Goal: Task Accomplishment & Management: Complete application form

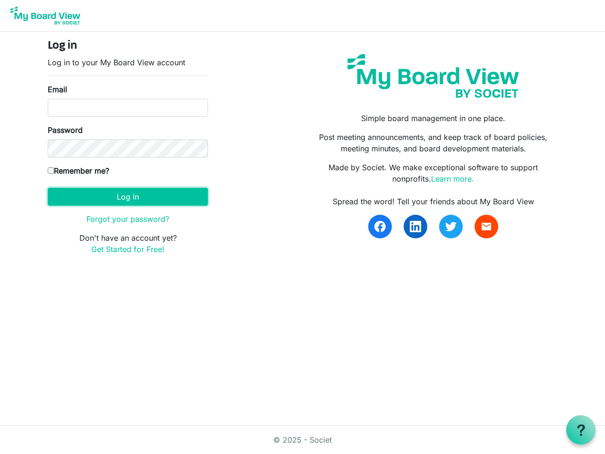
click at [128, 197] on button "Log in" at bounding box center [128, 197] width 160 height 18
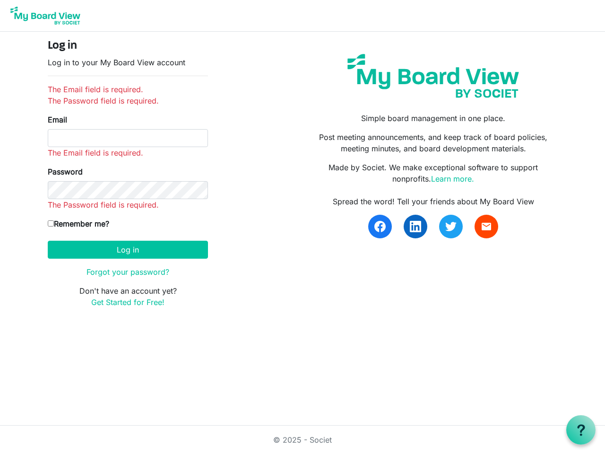
click at [581, 430] on use at bounding box center [581, 429] width 8 height 11
